Goal: Find specific page/section: Find specific page/section

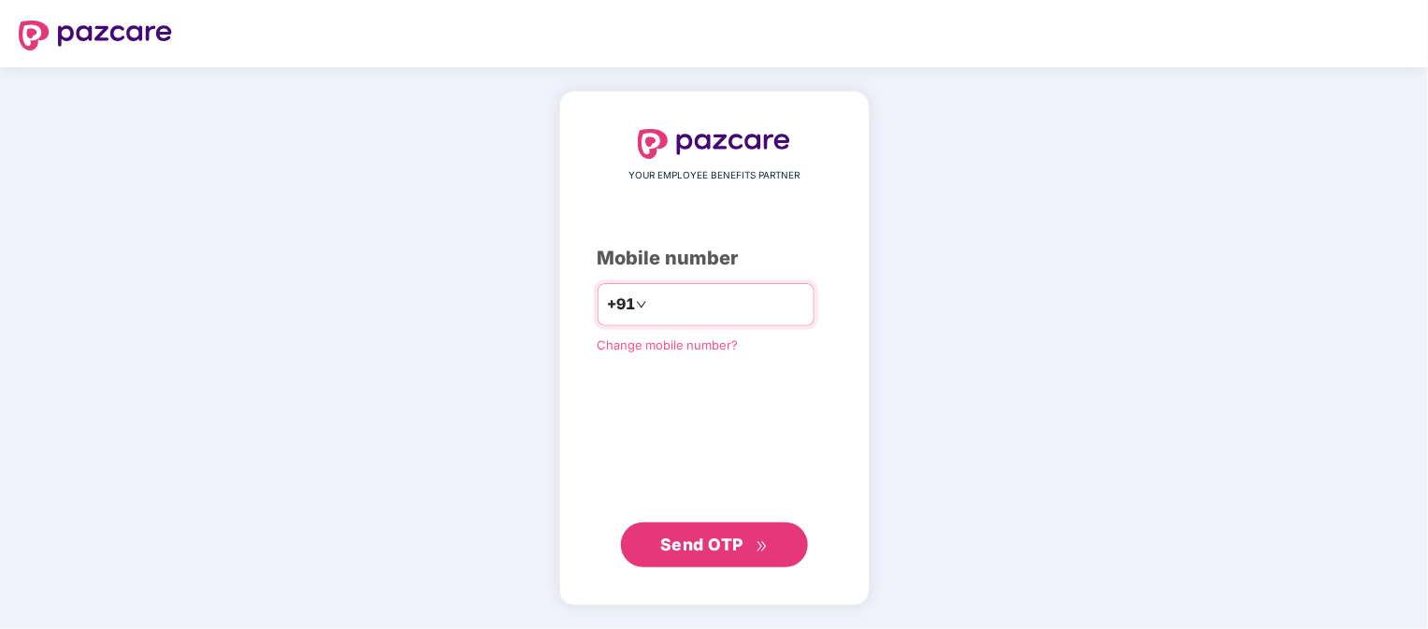
click at [713, 292] on input "number" at bounding box center [727, 305] width 153 height 30
type input "**********"
click at [736, 525] on button "Send OTP" at bounding box center [714, 545] width 187 height 45
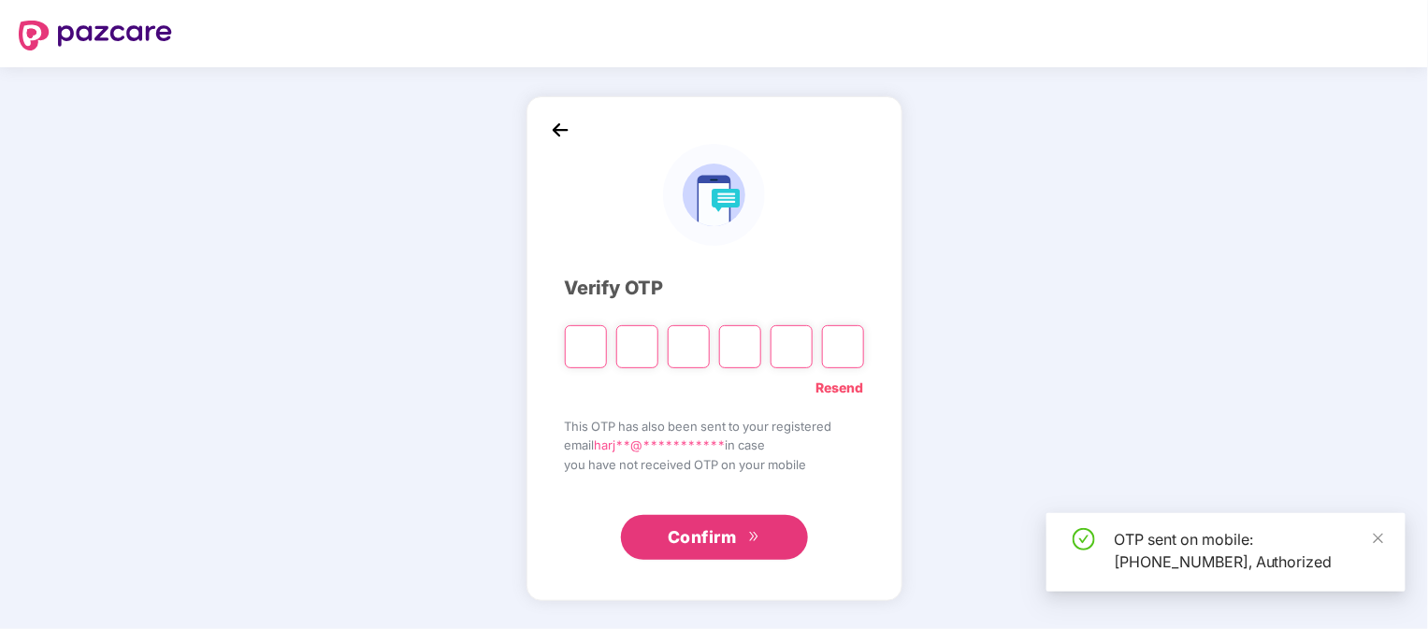
click at [586, 345] on input "Please enter verification code. Digit 1" at bounding box center [586, 346] width 42 height 43
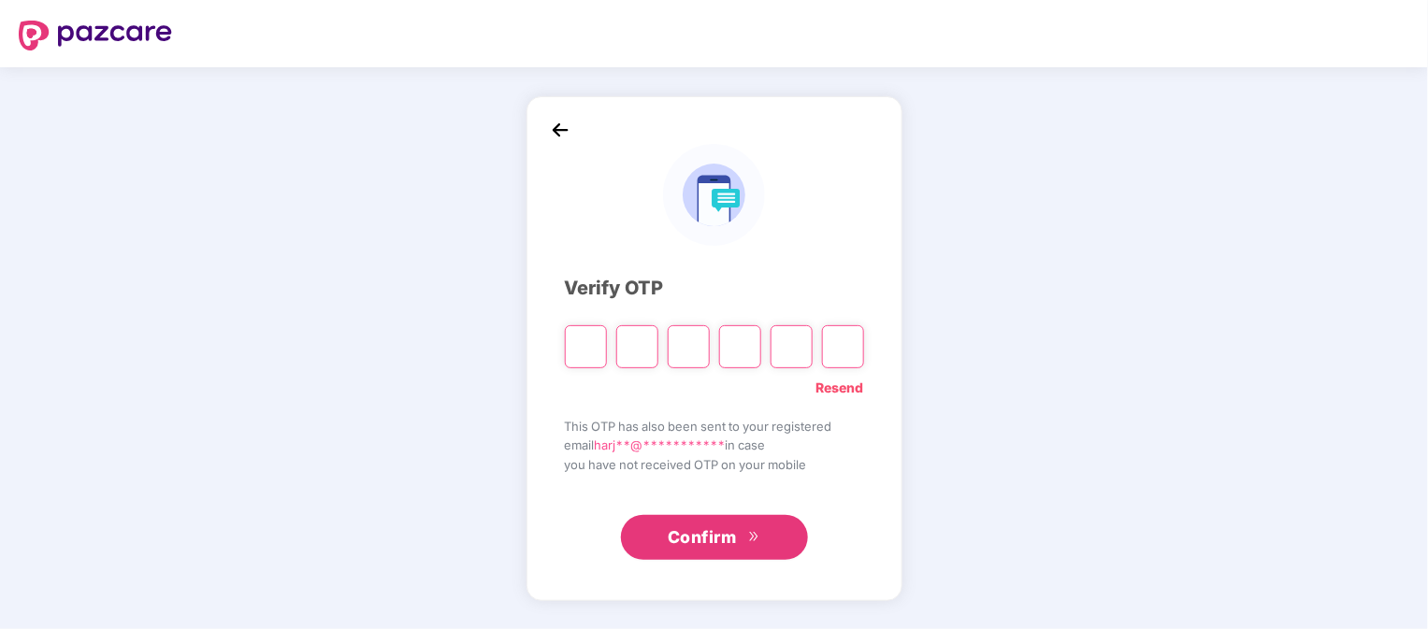
type input "*"
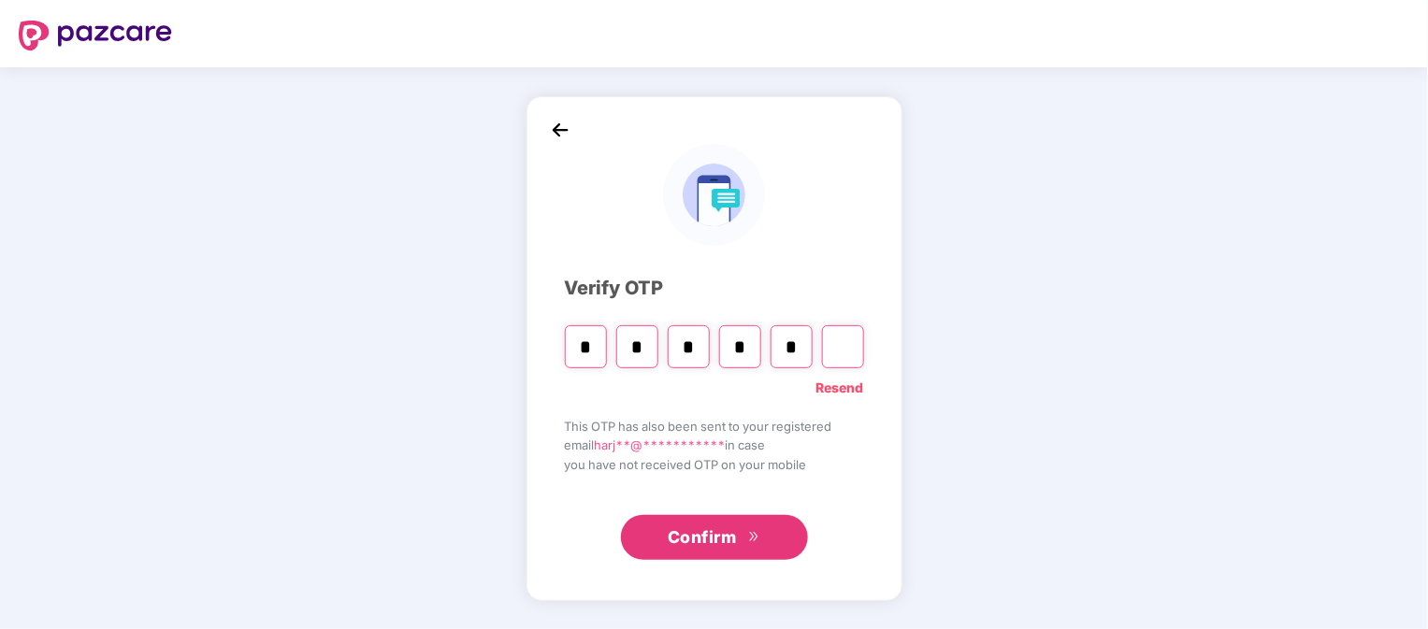
type input "*"
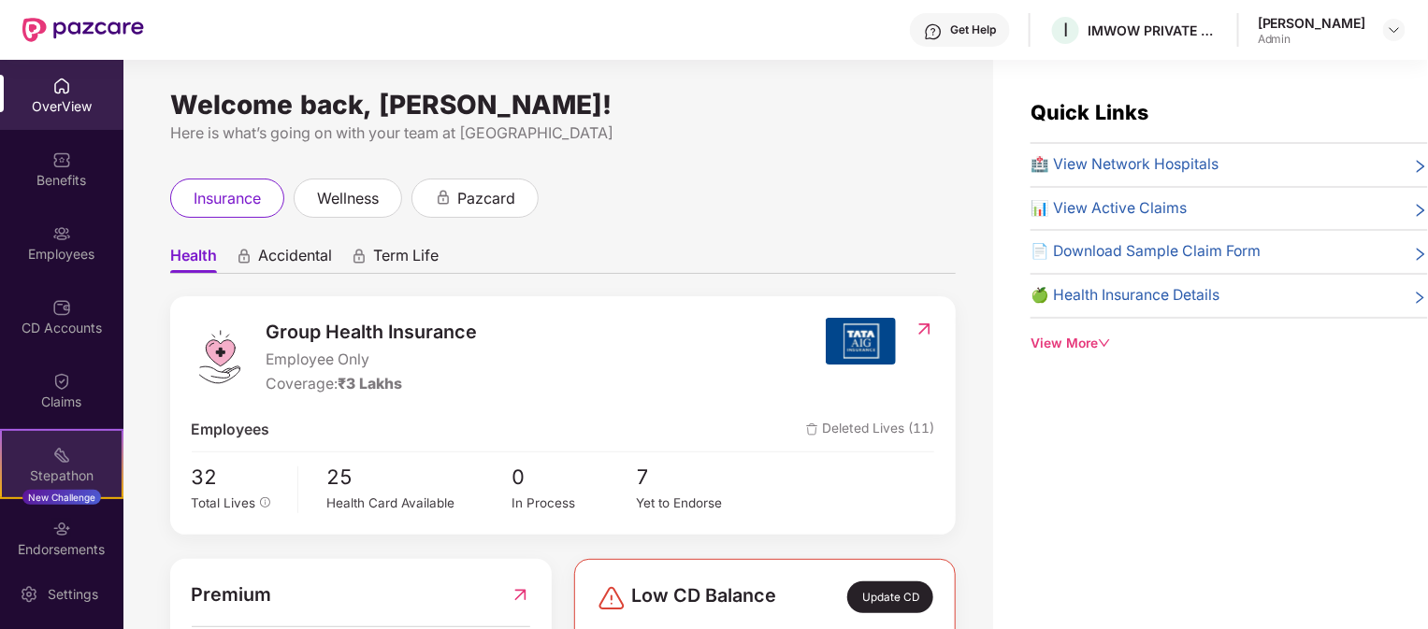
click at [73, 480] on div "Stepathon" at bounding box center [62, 476] width 120 height 19
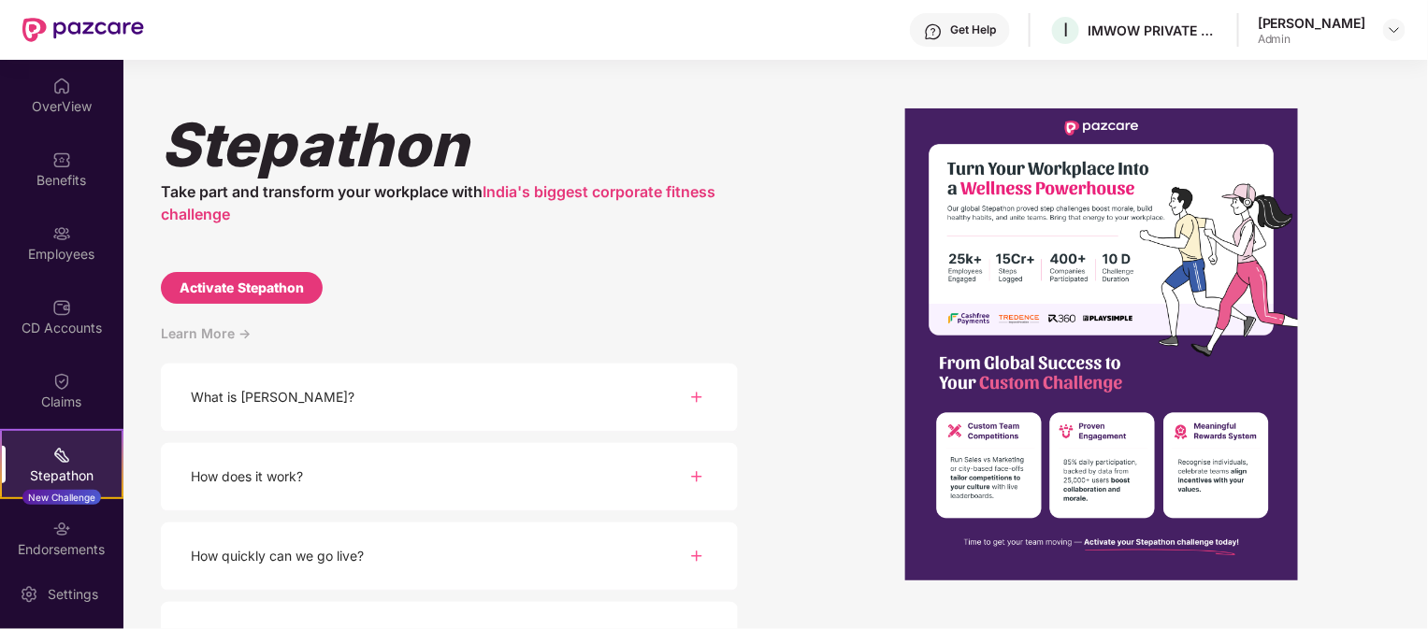
click at [794, 237] on div "[PERSON_NAME] Take part and transform your workplace with India's biggest corpo…" at bounding box center [775, 345] width 1304 height 570
drag, startPoint x: 821, startPoint y: 383, endPoint x: 809, endPoint y: 381, distance: 12.5
click at [810, 382] on div "[PERSON_NAME] Take part and transform your workplace with India's biggest corpo…" at bounding box center [775, 345] width 1304 height 570
click at [64, 183] on div "Benefits" at bounding box center [61, 180] width 123 height 19
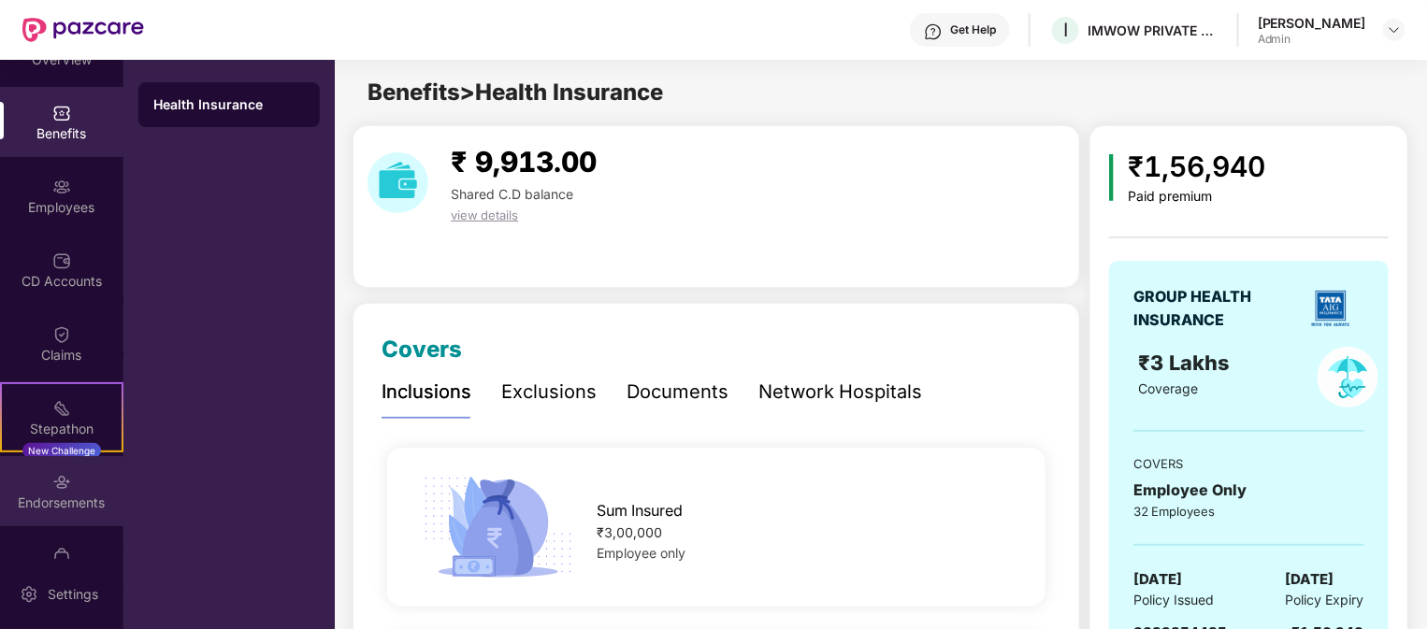
scroll to position [91, 0]
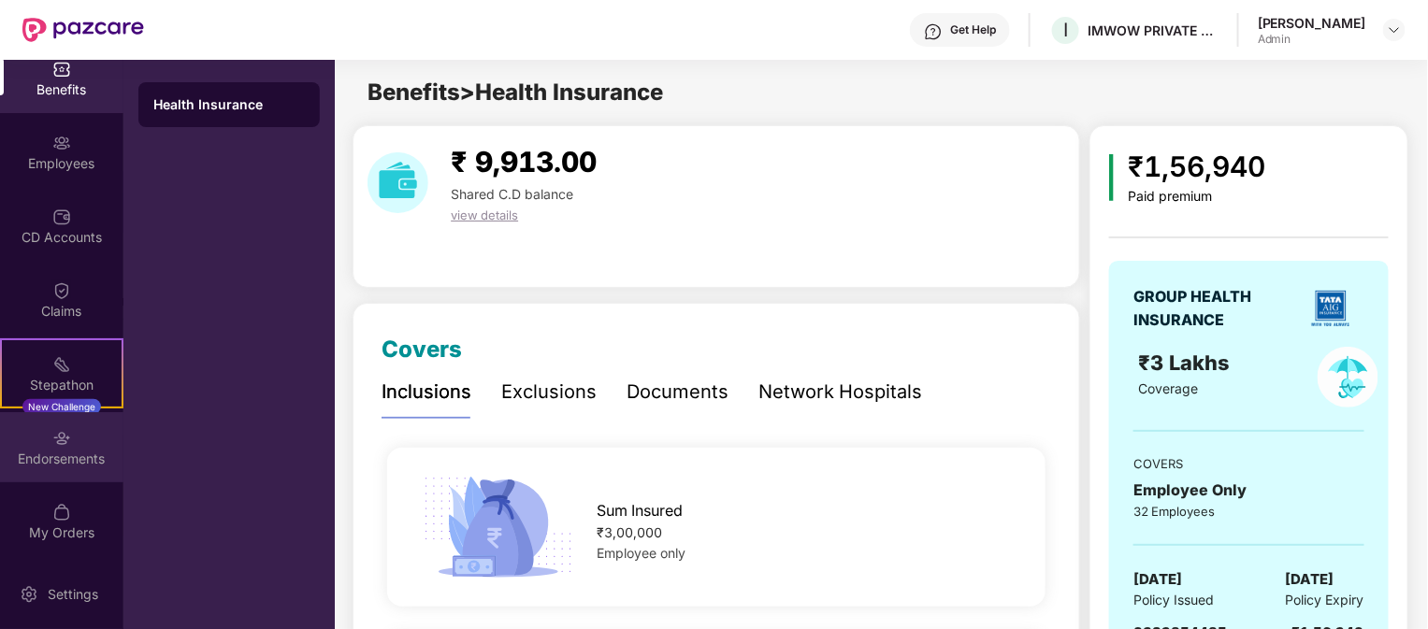
click at [57, 442] on img at bounding box center [61, 438] width 19 height 19
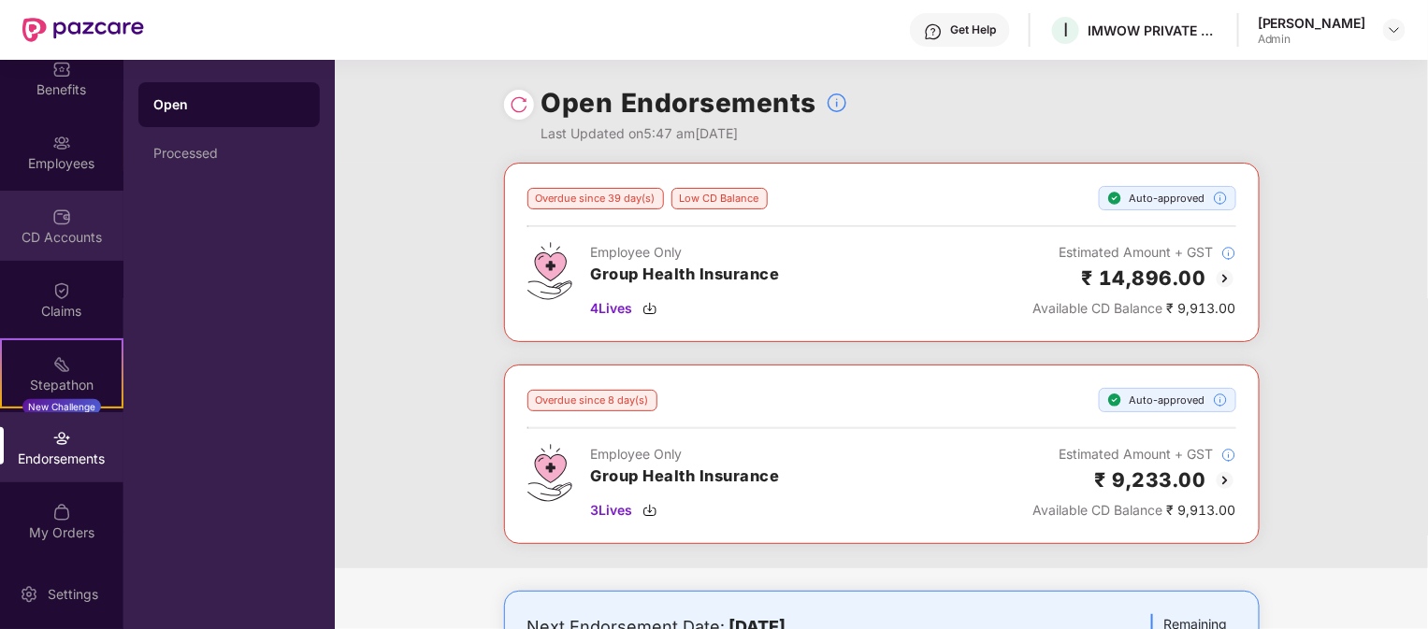
click at [52, 216] on img at bounding box center [61, 217] width 19 height 19
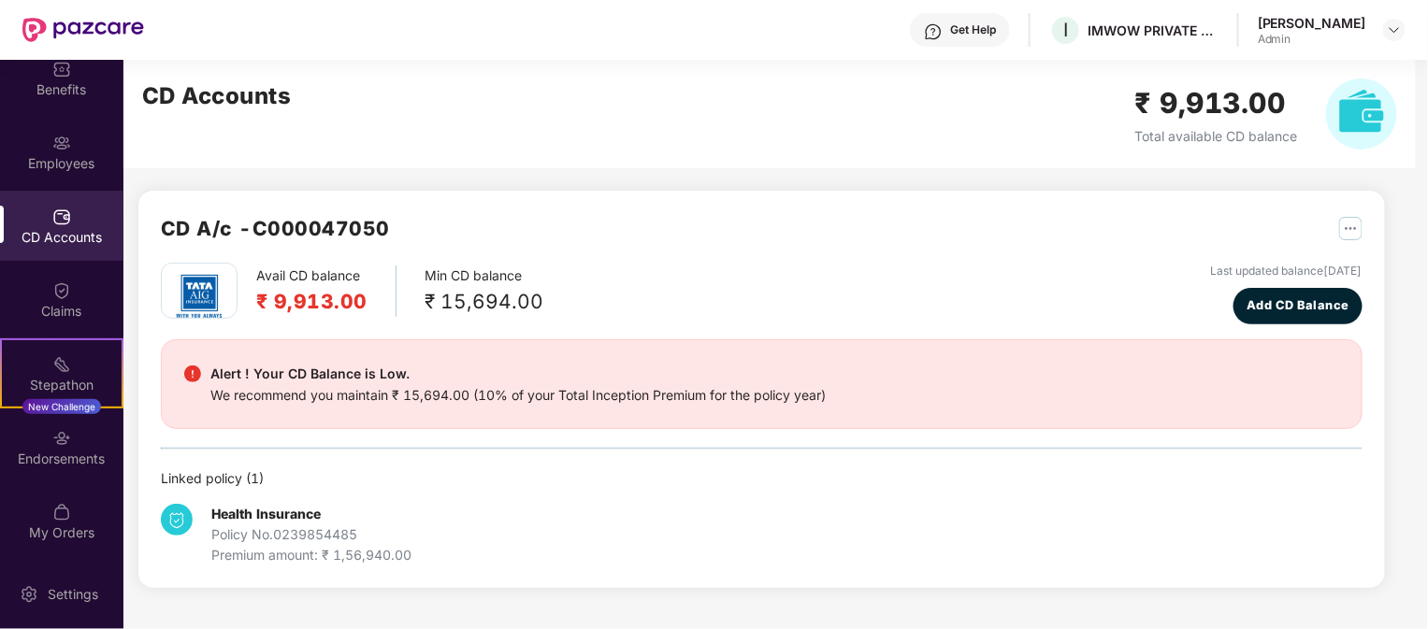
click at [557, 299] on div "Avail CD balance ₹ 9,913.00 Min CD balance ₹ 15,694.00 Last updated balance [DA…" at bounding box center [762, 294] width 1202 height 62
click at [504, 296] on div "₹ 15,694.00" at bounding box center [484, 301] width 119 height 31
click at [620, 303] on div "Avail CD balance ₹ 9,913.00 Min CD balance ₹ 15,694.00 Last updated balance [DA…" at bounding box center [762, 294] width 1202 height 62
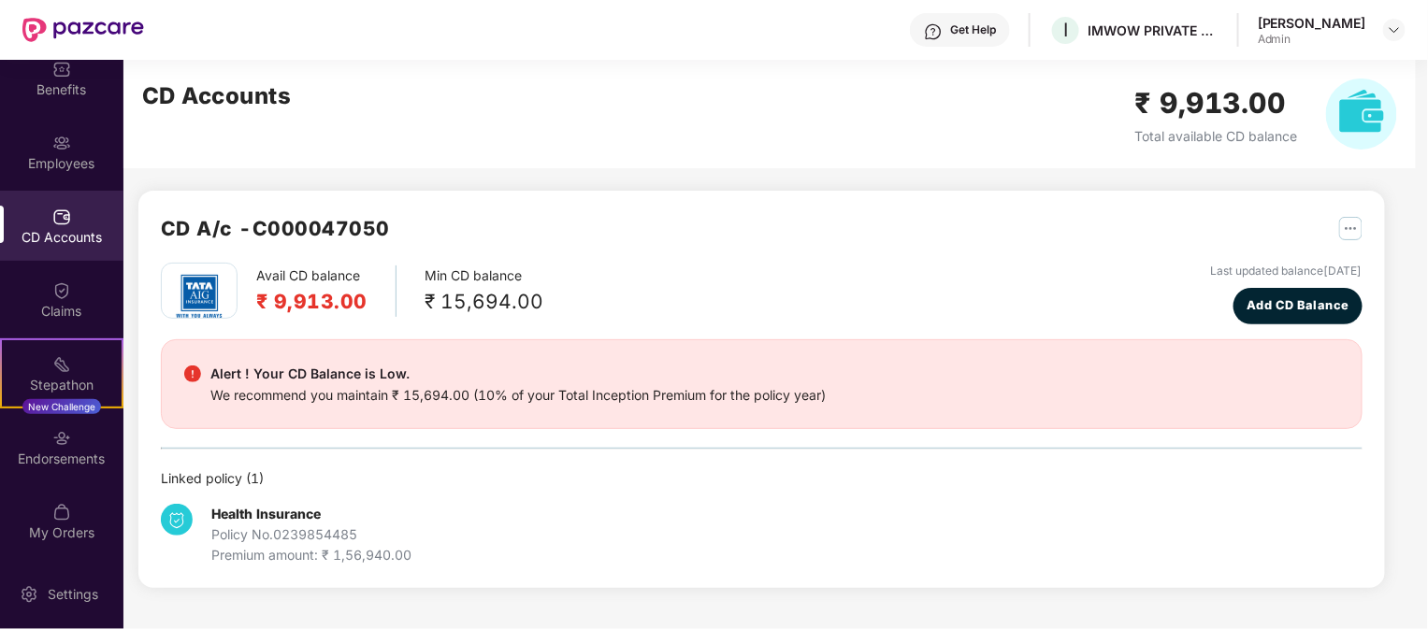
click at [324, 301] on h2 "₹ 9,913.00" at bounding box center [311, 301] width 111 height 31
click at [643, 339] on div "Alert ! Your CD Balance is Low. We recommend you maintain ₹ 15,694.00 (10% of y…" at bounding box center [762, 384] width 1202 height 90
click at [74, 161] on div "Employees" at bounding box center [61, 163] width 123 height 19
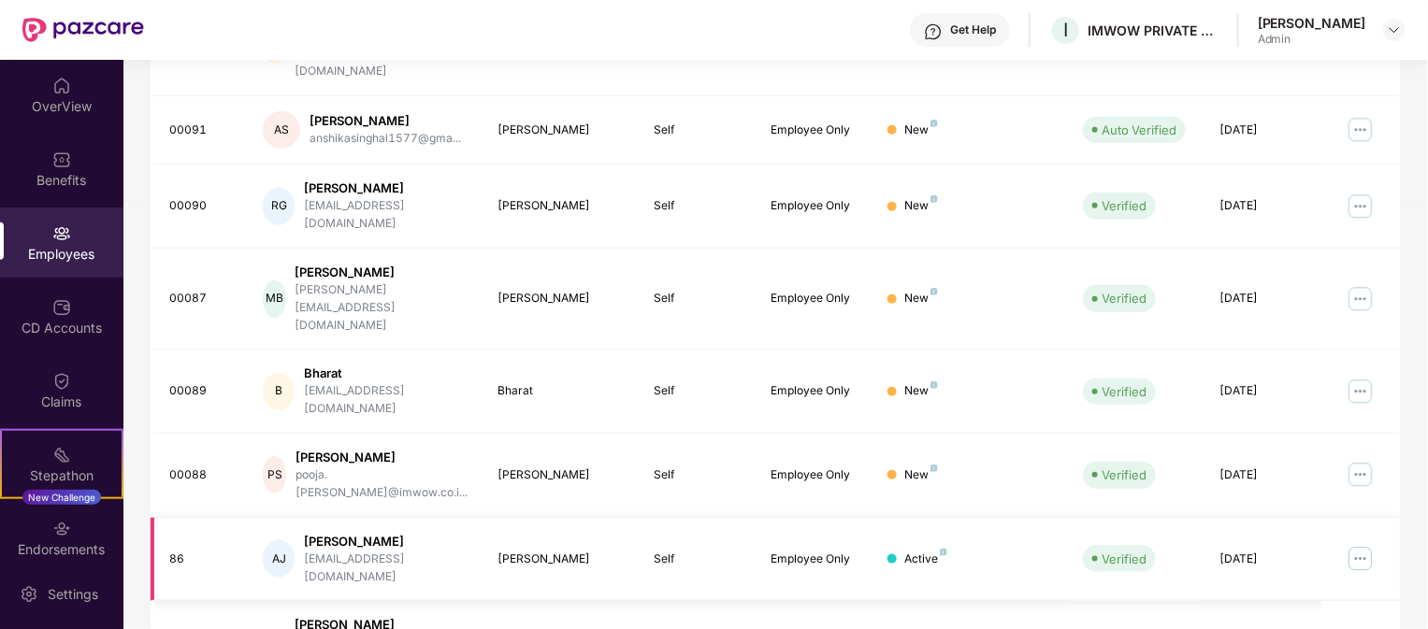
scroll to position [517, 0]
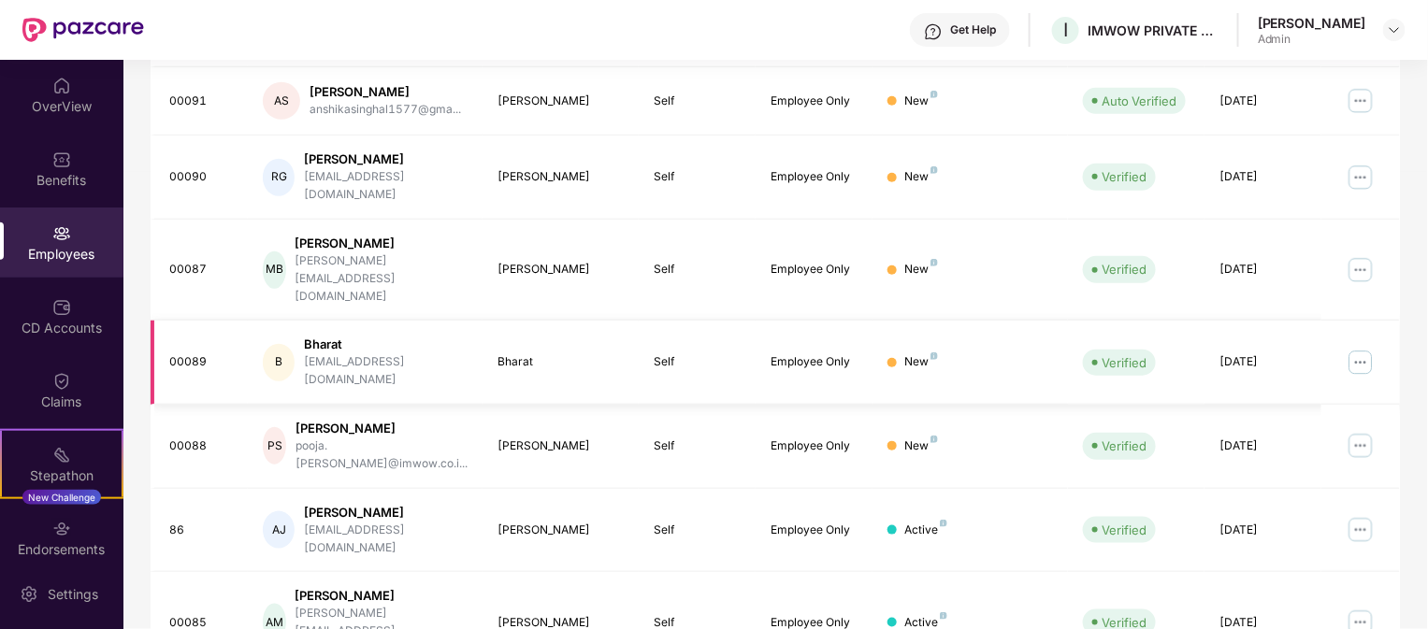
click at [787, 353] on div "Employee Only" at bounding box center [814, 362] width 87 height 18
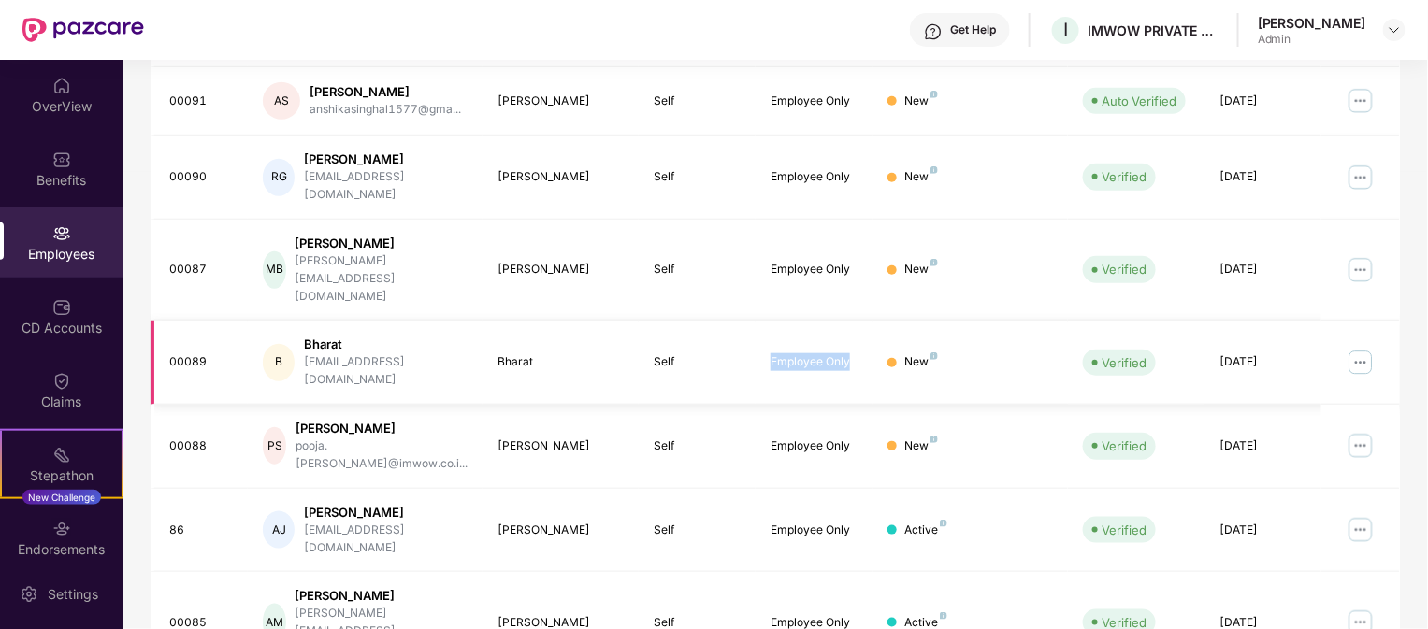
click at [854, 321] on td "Employee Only" at bounding box center [814, 363] width 117 height 84
click at [821, 405] on td "Employee Only" at bounding box center [814, 447] width 117 height 84
click at [846, 321] on td "Employee Only" at bounding box center [814, 363] width 117 height 84
click at [850, 405] on td "Employee Only" at bounding box center [814, 447] width 117 height 84
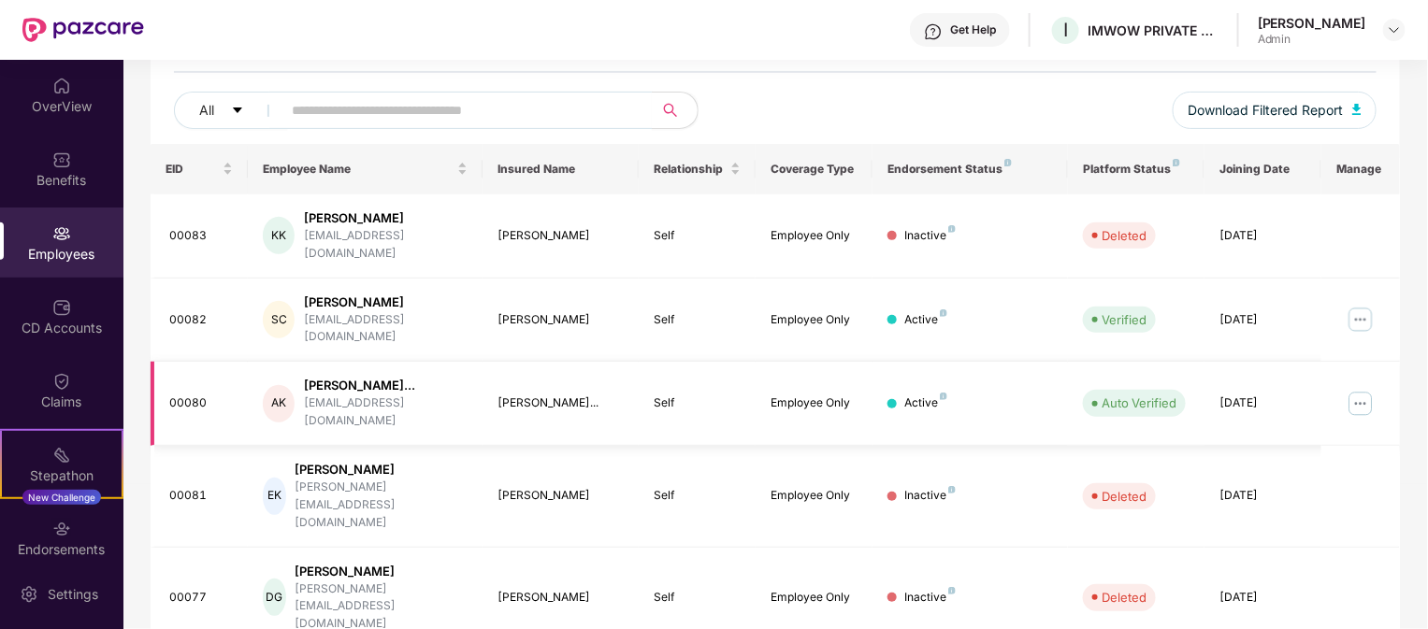
scroll to position [0, 0]
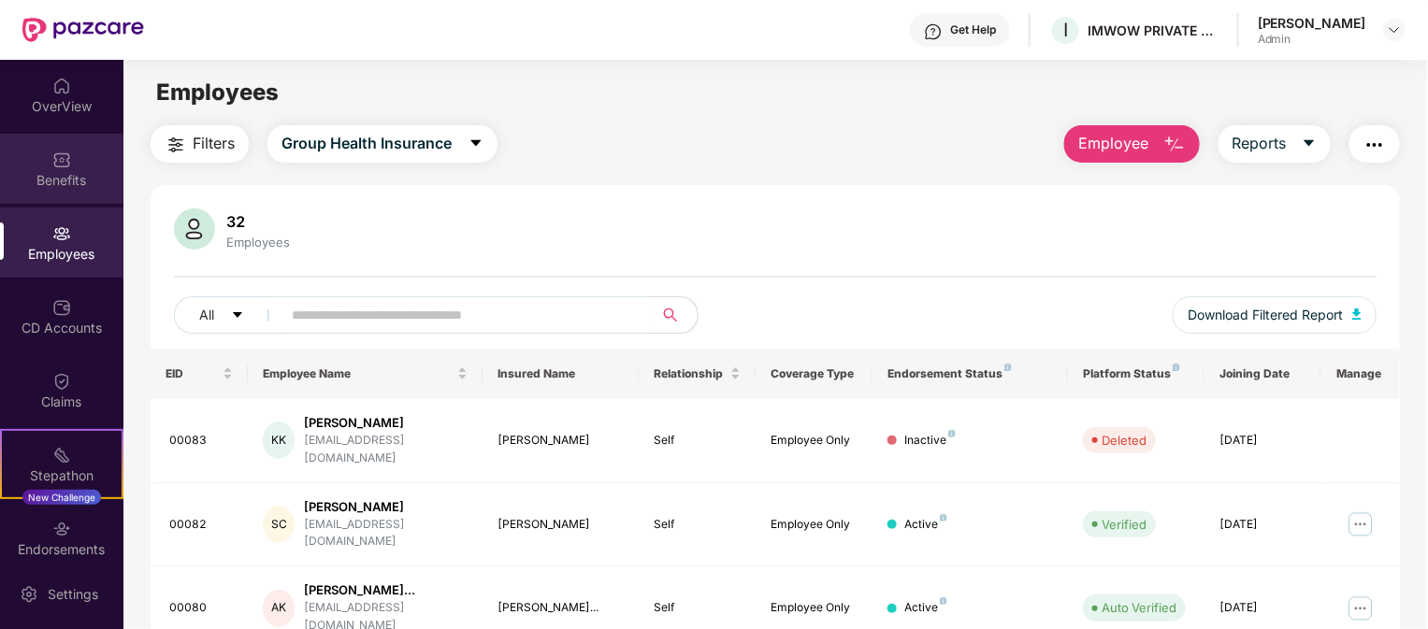
click at [53, 169] on div "Benefits" at bounding box center [61, 169] width 123 height 70
